Goal: Information Seeking & Learning: Learn about a topic

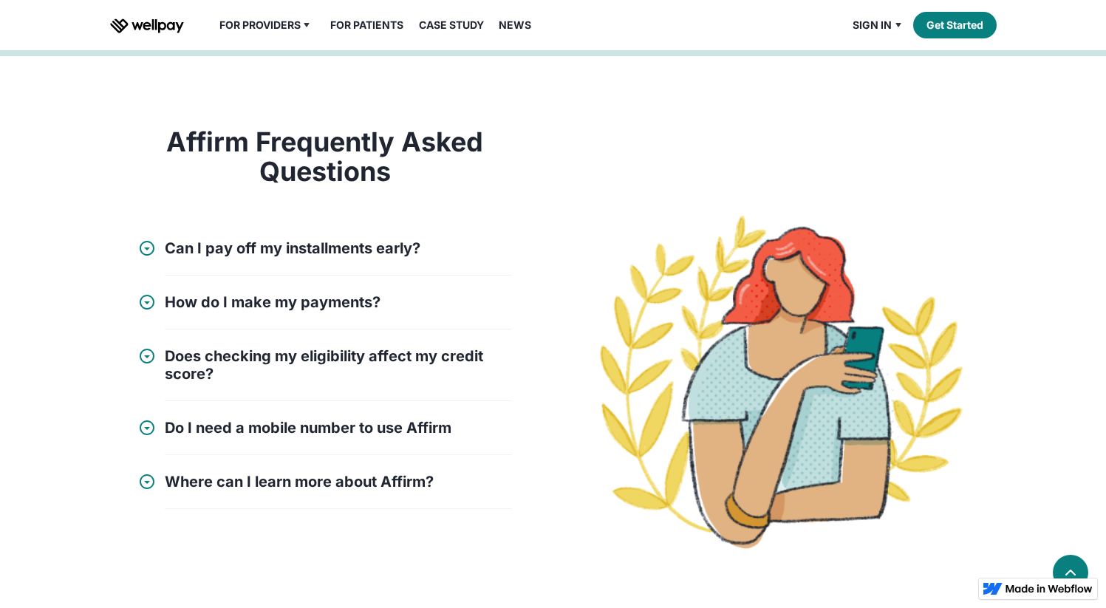
scroll to position [1463, 0]
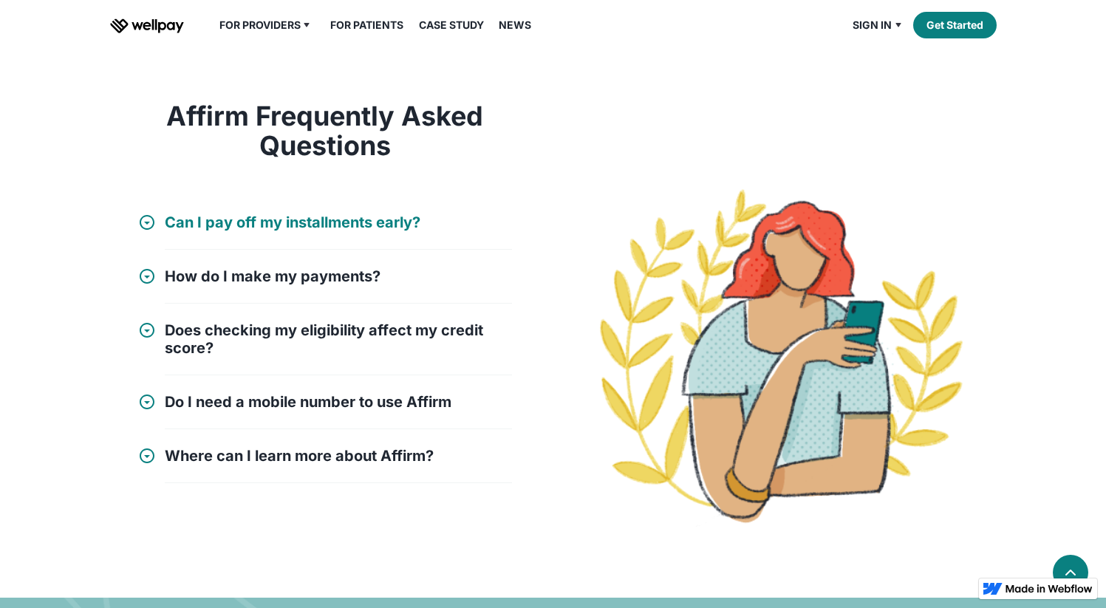
click at [369, 219] on h4 "Can I pay off my installments early?" at bounding box center [293, 222] width 256 height 18
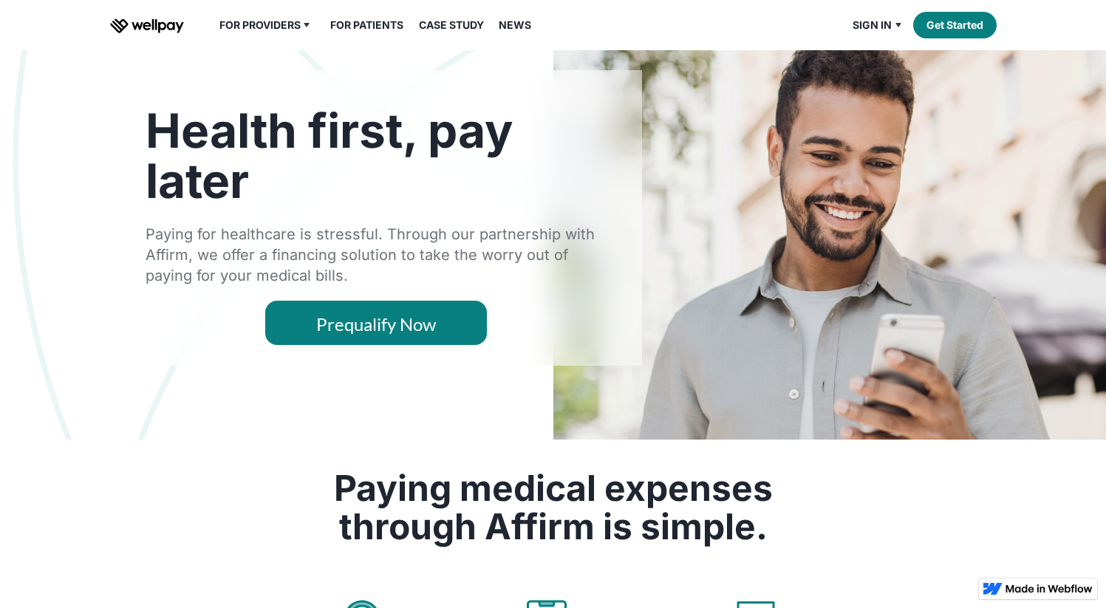
scroll to position [0, 0]
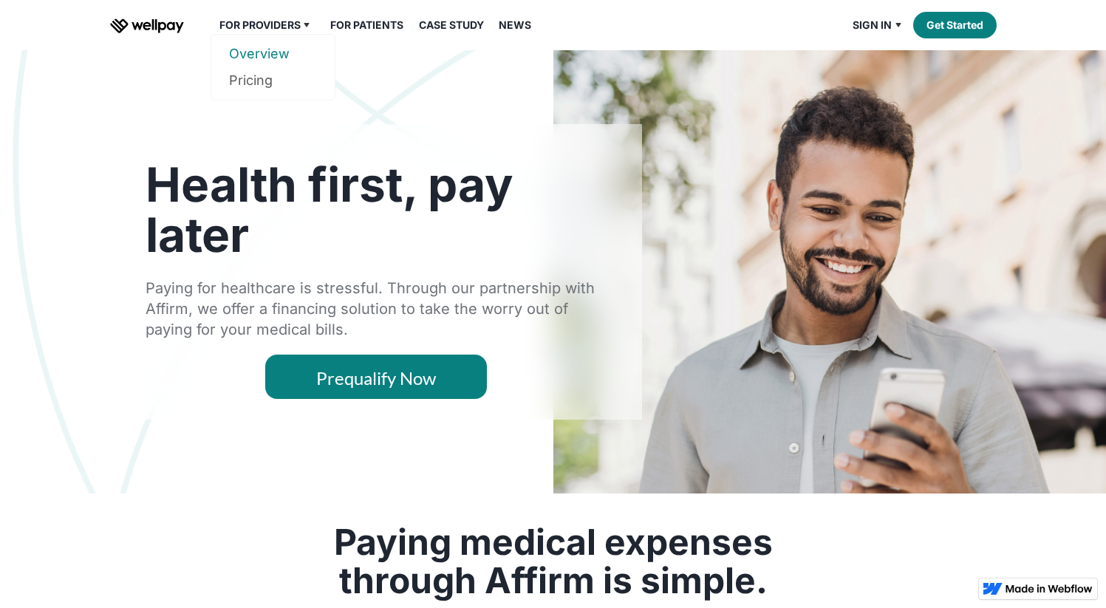
click at [277, 52] on link "Overview" at bounding box center [273, 54] width 88 height 27
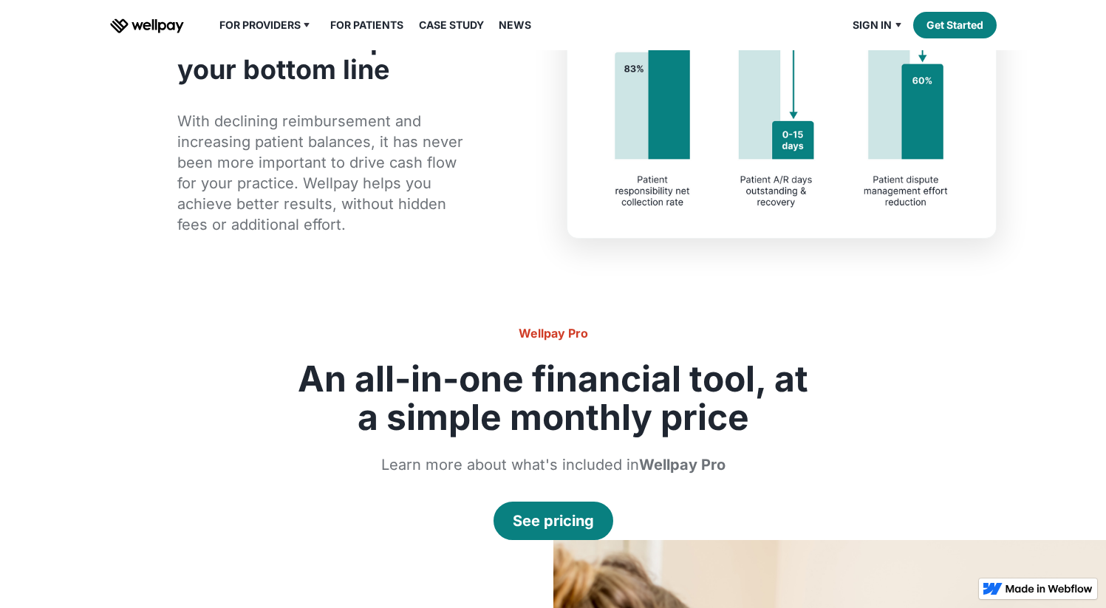
scroll to position [1073, 0]
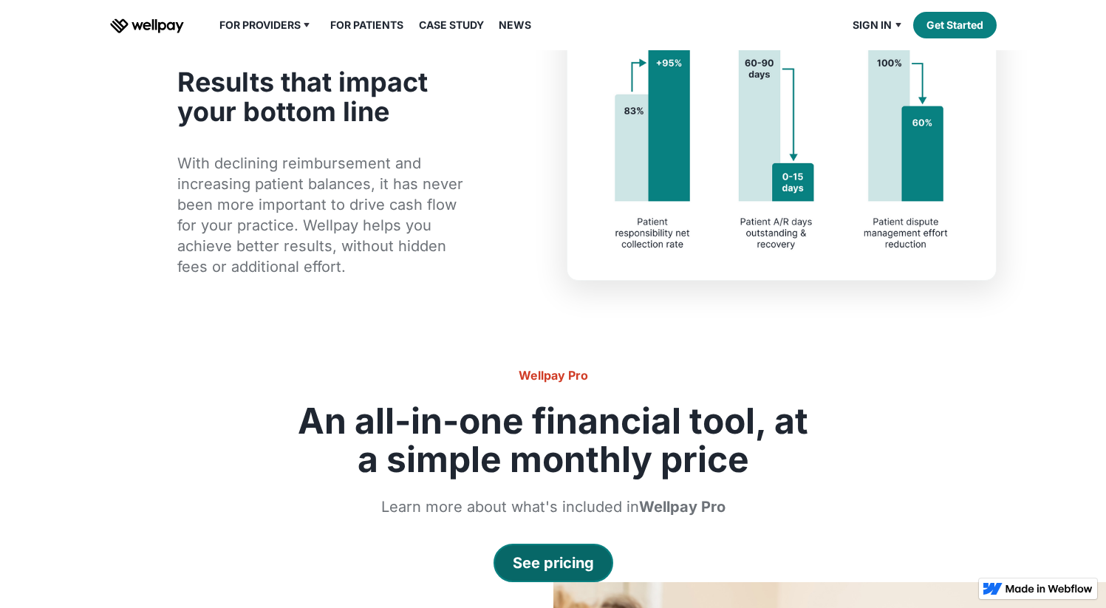
click at [582, 554] on div "See pricing" at bounding box center [553, 562] width 81 height 21
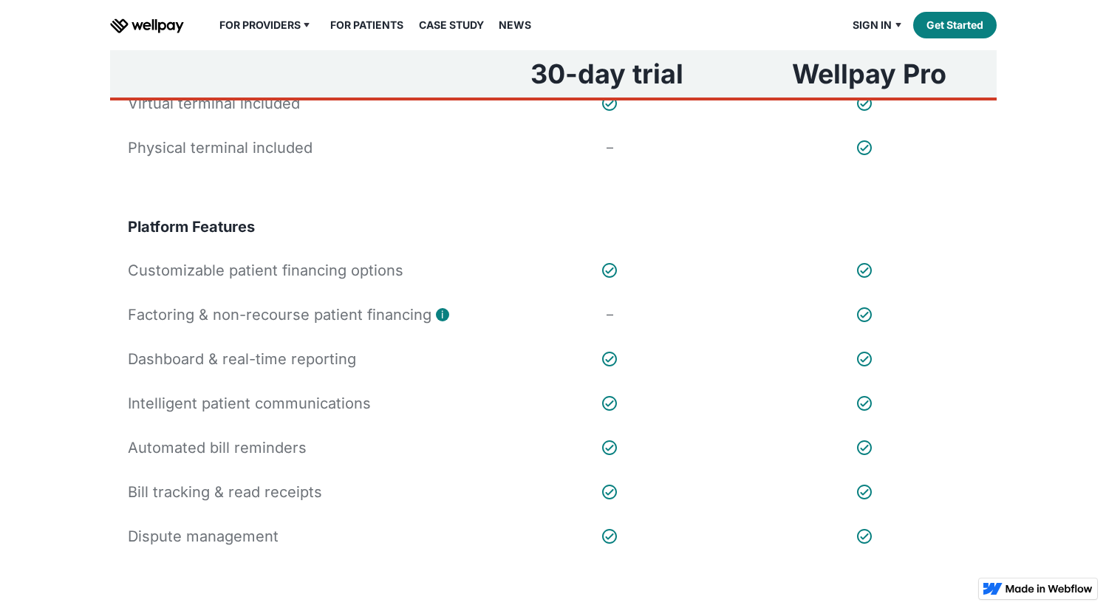
scroll to position [374, 0]
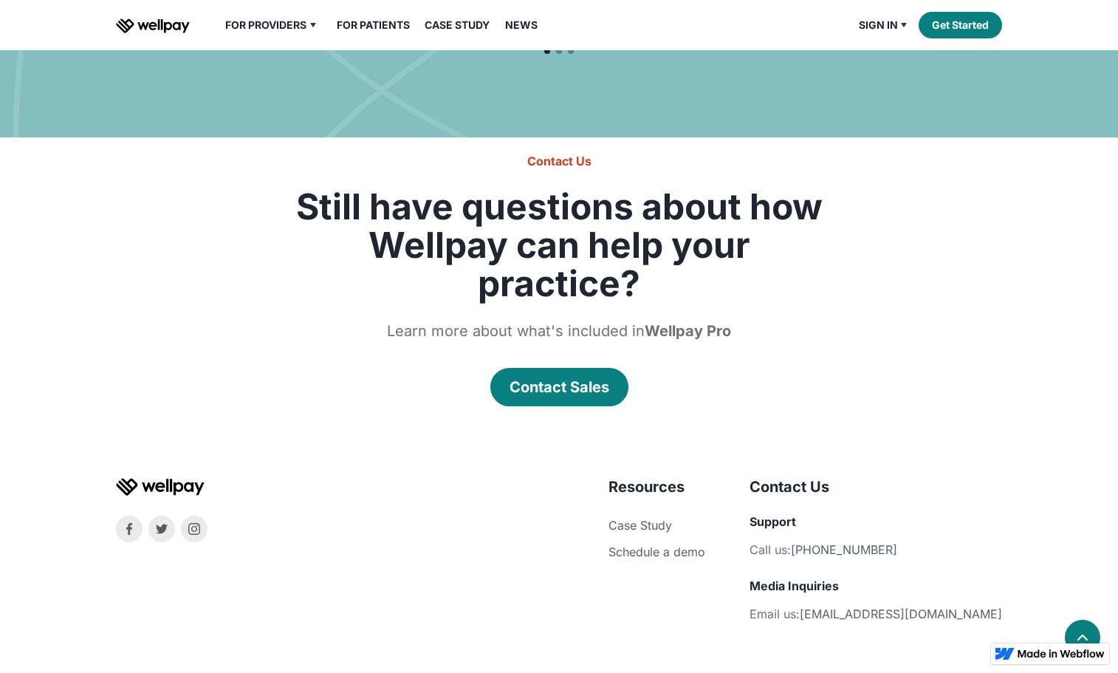
scroll to position [1874, 0]
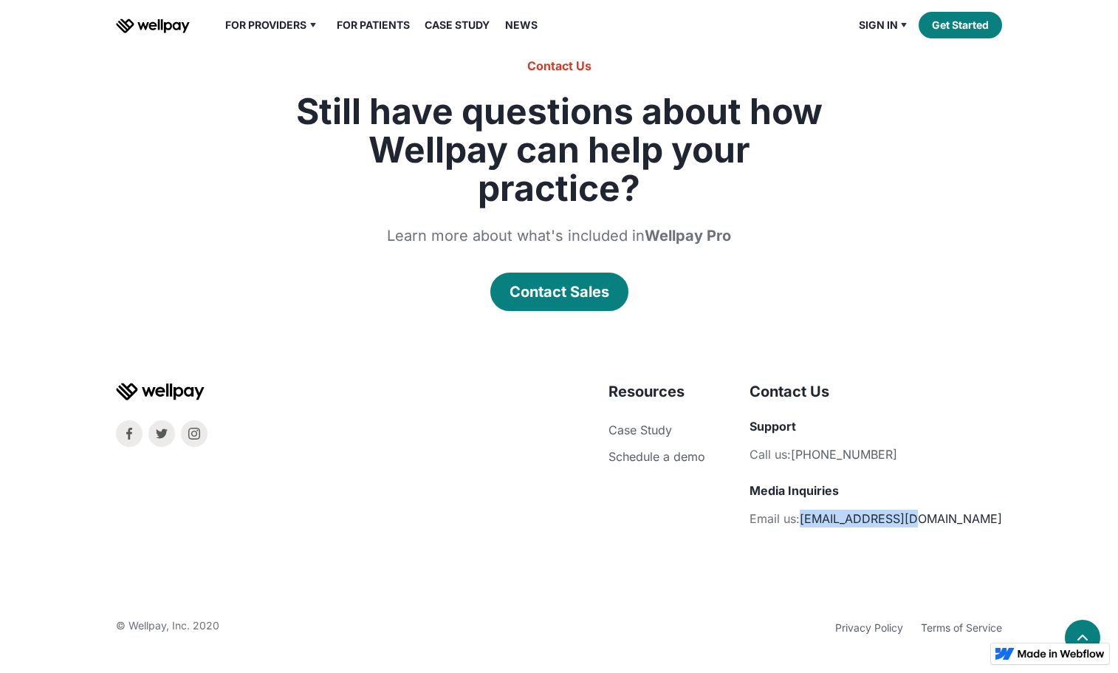
drag, startPoint x: 1004, startPoint y: 519, endPoint x: 891, endPoint y: 522, distance: 113.0
click at [889, 525] on div "Resources Case Study Schedule a demo Company About Careers Contact Us Support C…" at bounding box center [559, 510] width 922 height 256
click at [997, 468] on div "Contact Us Support Call us: [PHONE_NUMBER] Media Inquiries Email us: [EMAIL_ADD…" at bounding box center [876, 464] width 253 height 165
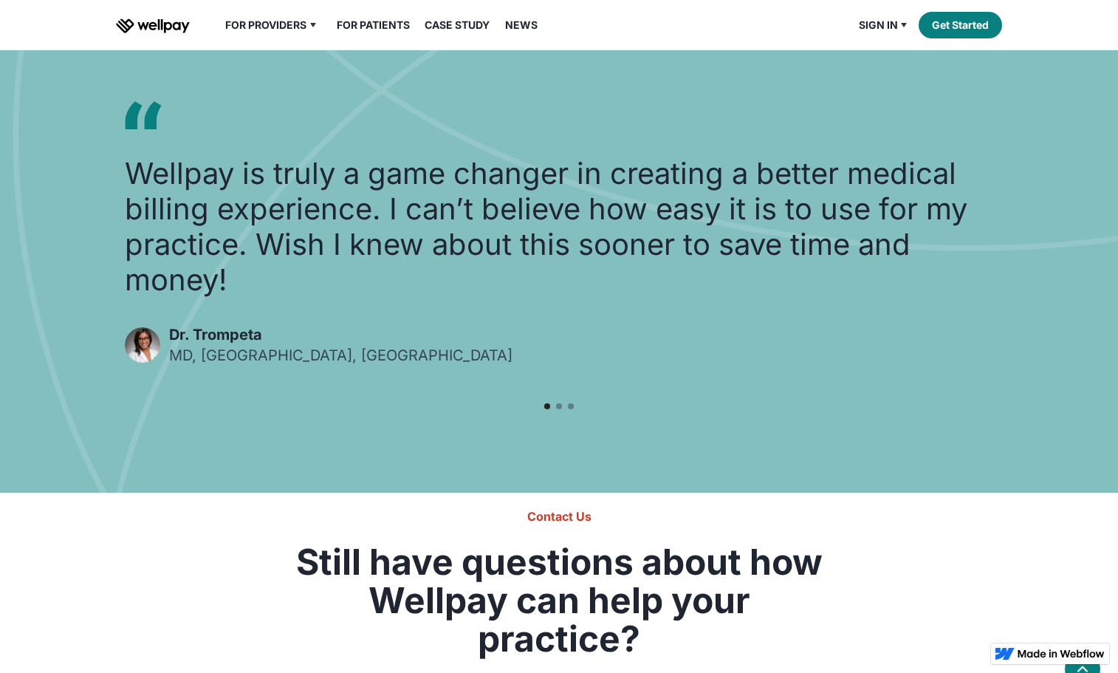
scroll to position [1392, 0]
